Goal: Check status: Check status

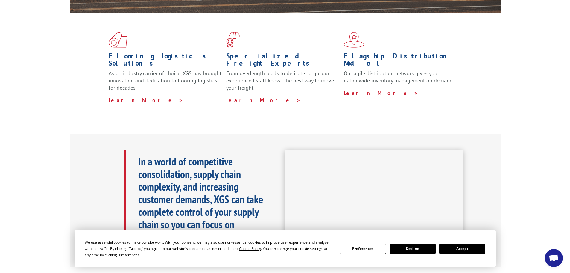
scroll to position [210, 0]
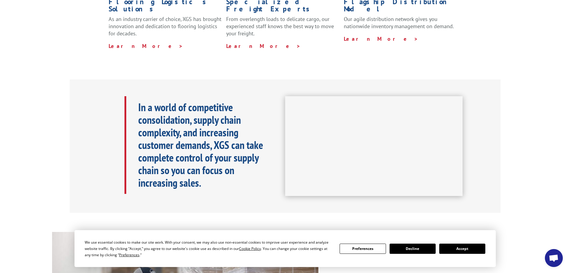
click at [463, 248] on button "Accept" at bounding box center [463, 248] width 46 height 10
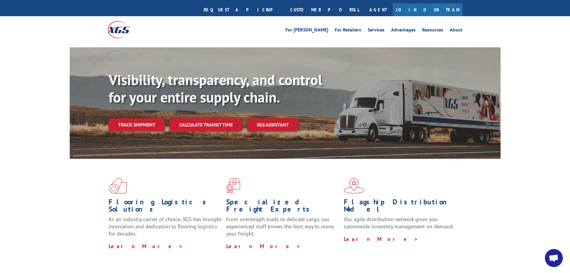
scroll to position [0, 0]
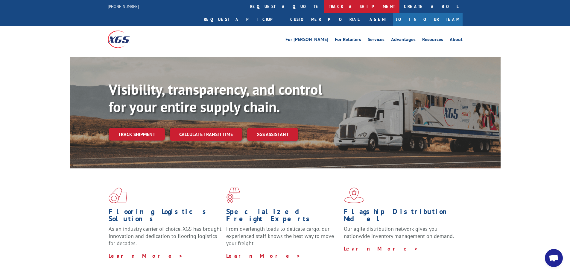
click at [325, 9] on link "track a shipment" at bounding box center [362, 6] width 75 height 13
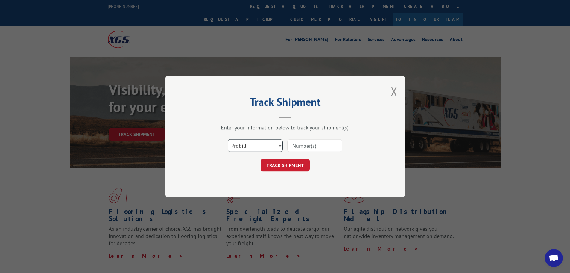
click at [276, 144] on select "Select category... Probill BOL PO" at bounding box center [255, 145] width 55 height 13
select select "bol"
click at [228, 139] on select "Select category... Probill BOL PO" at bounding box center [255, 145] width 55 height 13
click at [307, 145] on input at bounding box center [314, 145] width 55 height 13
type input "0500851"
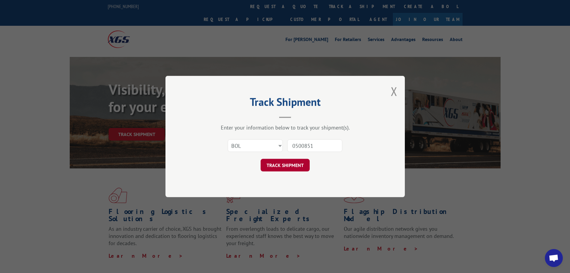
click at [294, 163] on button "TRACK SHIPMENT" at bounding box center [285, 165] width 49 height 13
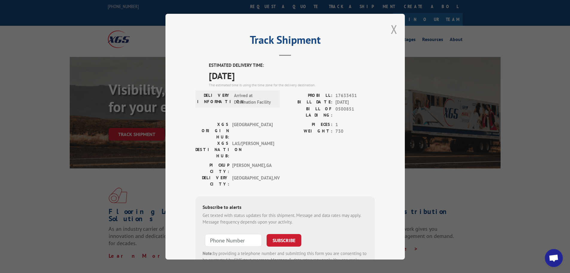
click at [394, 28] on button "Close modal" at bounding box center [394, 29] width 7 height 16
